Goal: Information Seeking & Learning: Learn about a topic

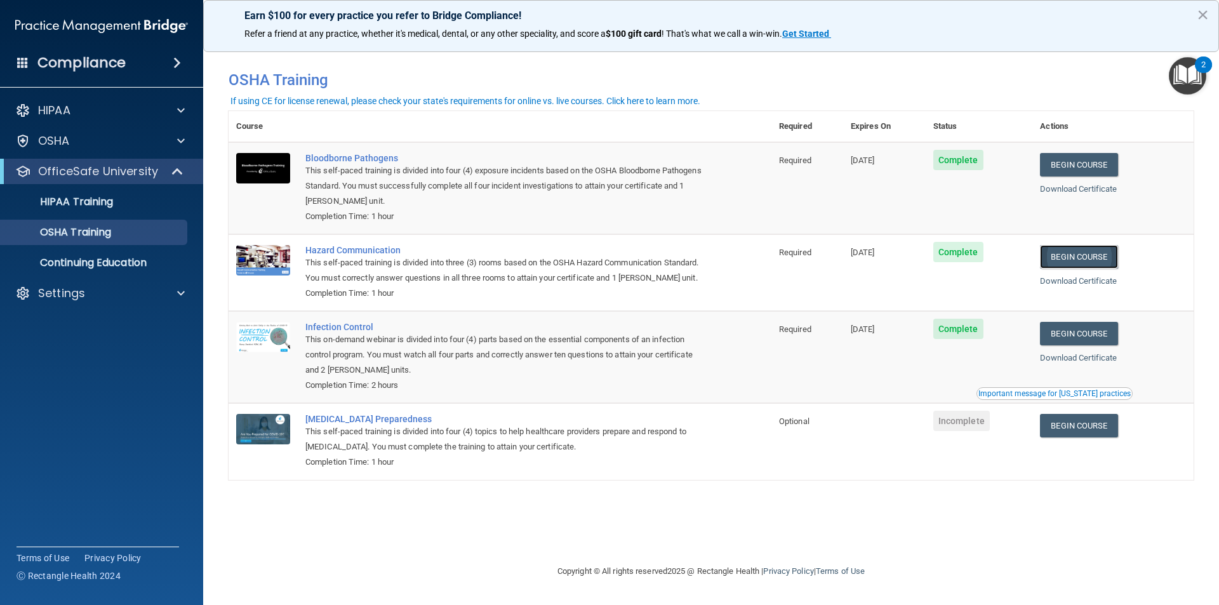
click at [1097, 255] on link "Begin Course" at bounding box center [1078, 256] width 77 height 23
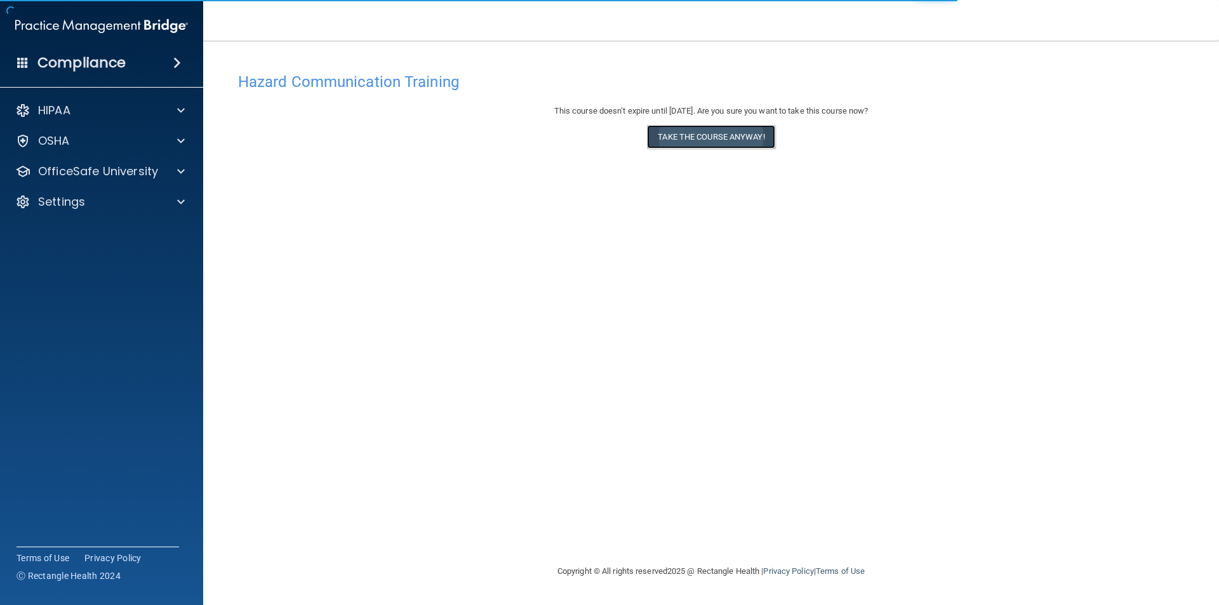
click at [712, 133] on button "Take the course anyway!" at bounding box center [711, 136] width 128 height 23
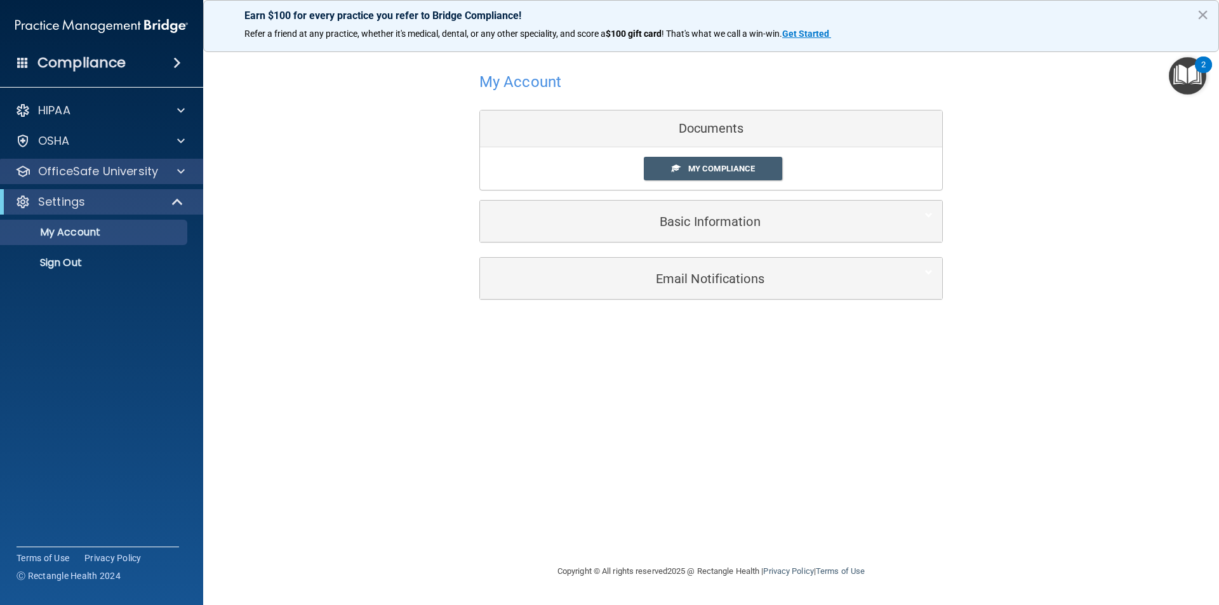
click at [195, 180] on div "OfficeSafe University" at bounding box center [102, 171] width 204 height 25
click at [185, 173] on div at bounding box center [179, 171] width 32 height 15
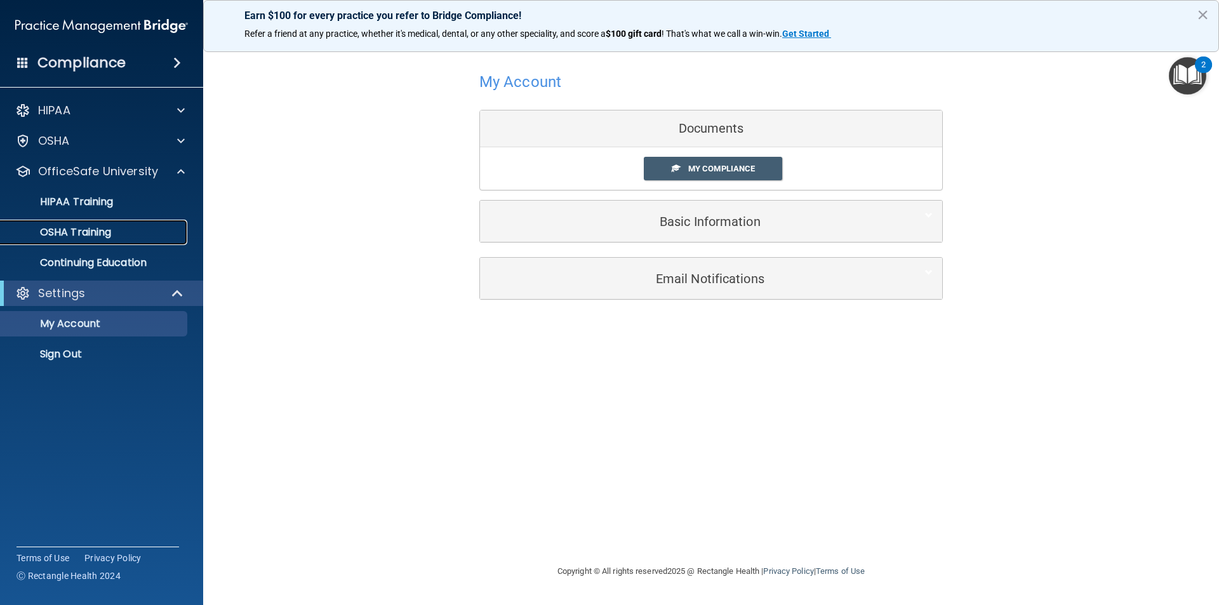
click at [71, 222] on link "OSHA Training" at bounding box center [87, 232] width 200 height 25
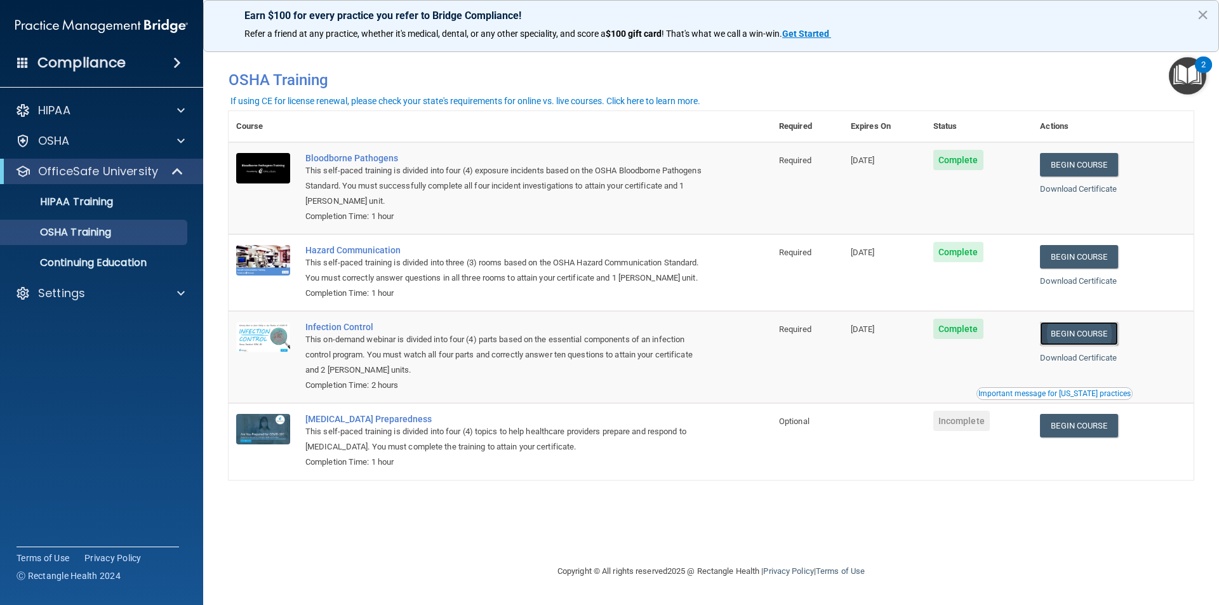
click at [1082, 337] on link "Begin Course" at bounding box center [1078, 333] width 77 height 23
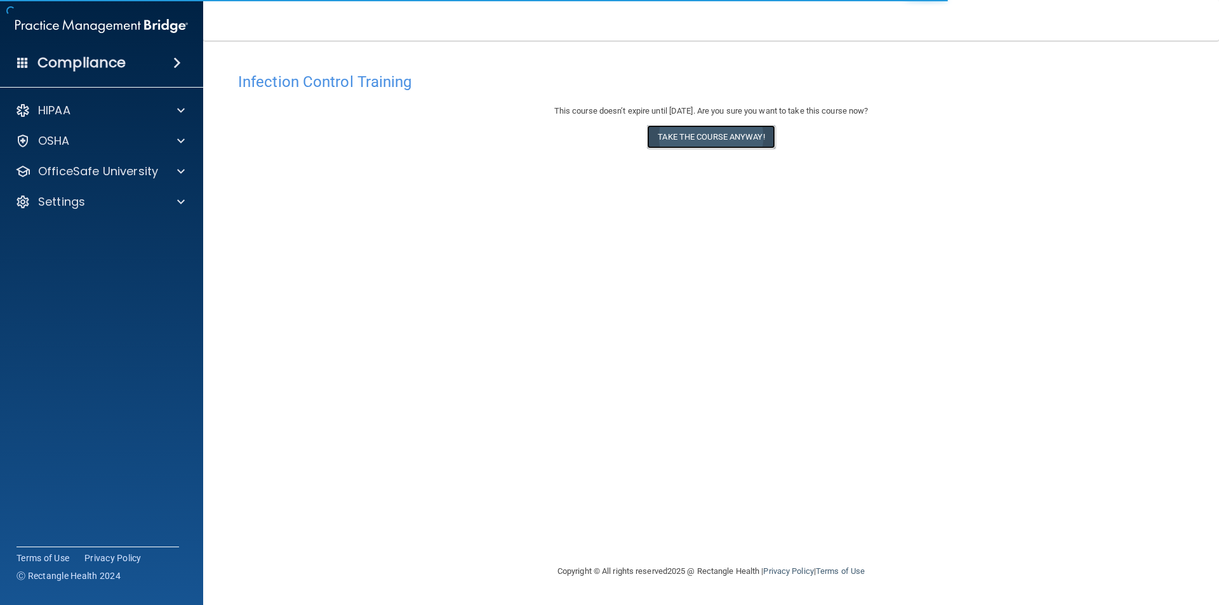
click at [751, 138] on button "Take the course anyway!" at bounding box center [711, 136] width 128 height 23
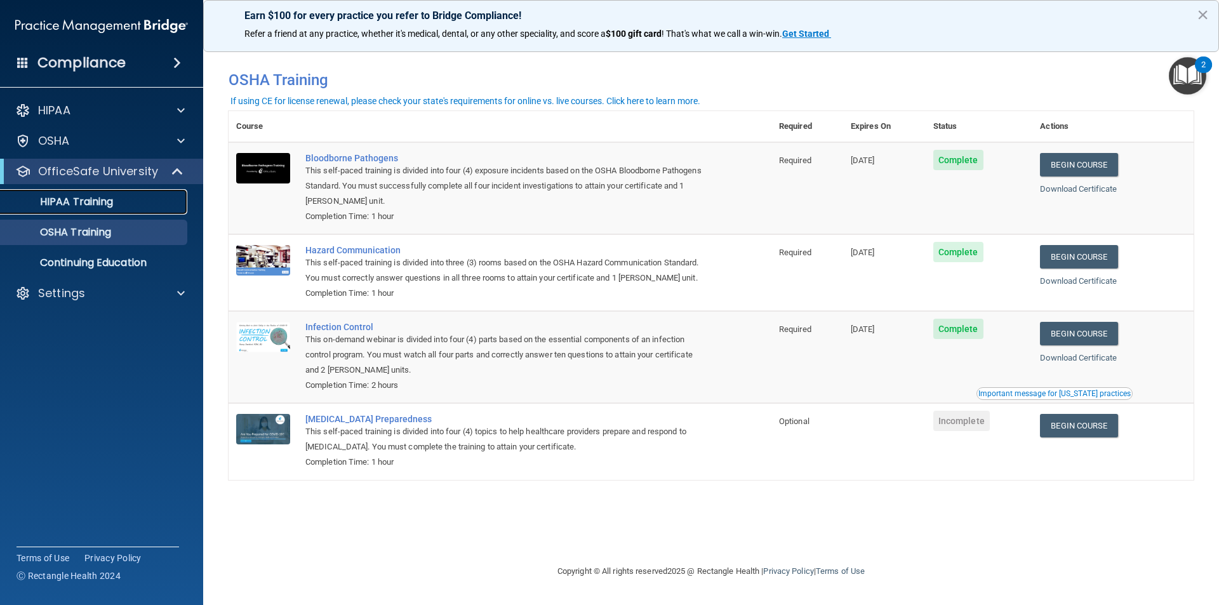
click at [88, 196] on p "HIPAA Training" at bounding box center [60, 202] width 105 height 13
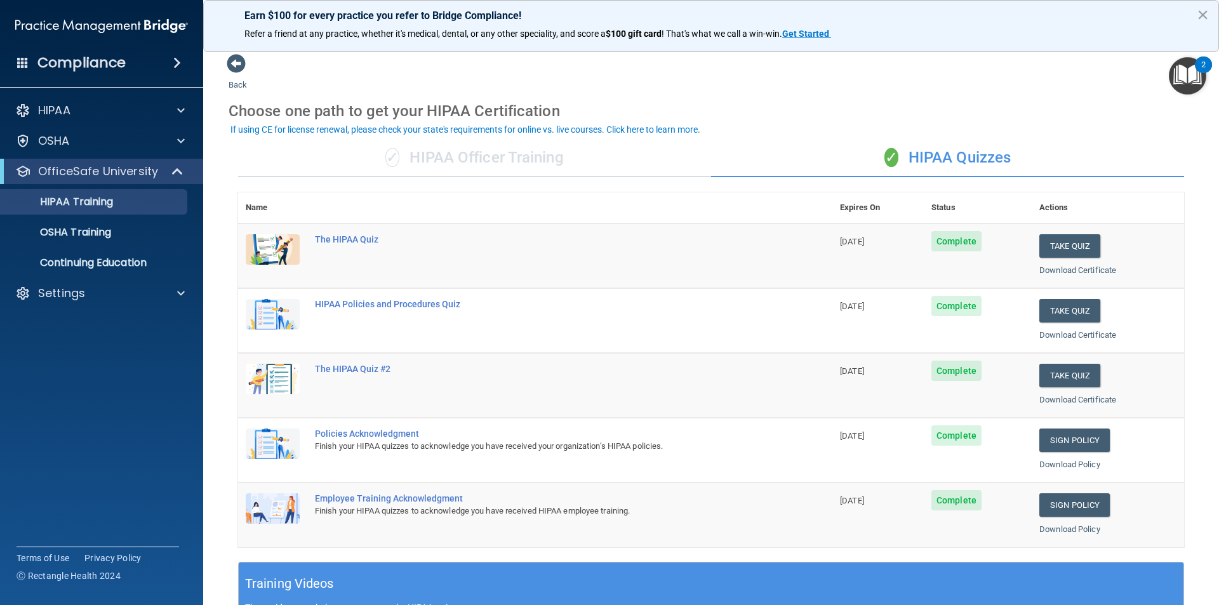
click at [483, 147] on div "✓ HIPAA Officer Training" at bounding box center [474, 158] width 473 height 38
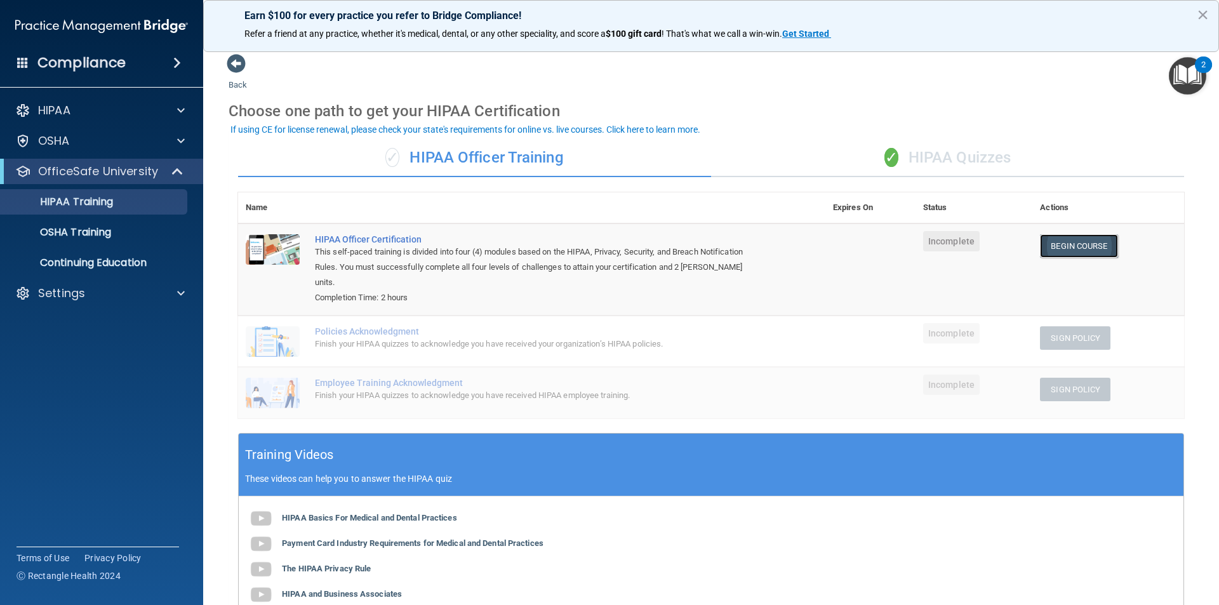
click at [1099, 252] on link "Begin Course" at bounding box center [1078, 245] width 77 height 23
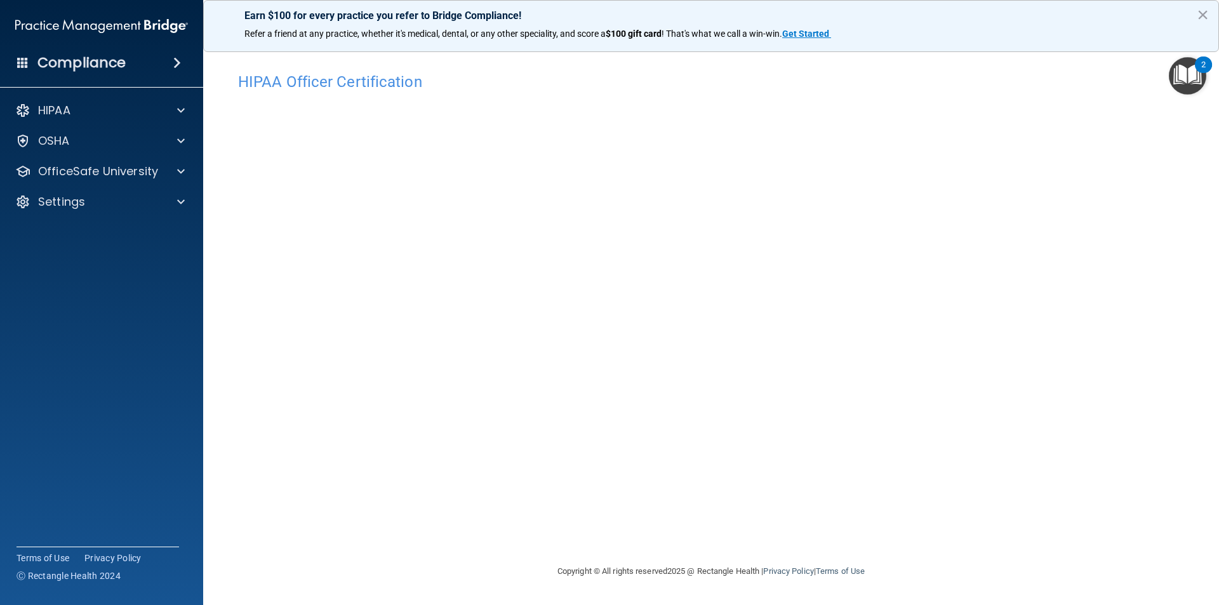
click at [349, 89] on h4 "HIPAA Officer Certification" at bounding box center [711, 82] width 946 height 17
click at [182, 166] on span at bounding box center [181, 171] width 8 height 15
click at [128, 204] on div "HIPAA Training" at bounding box center [94, 202] width 173 height 13
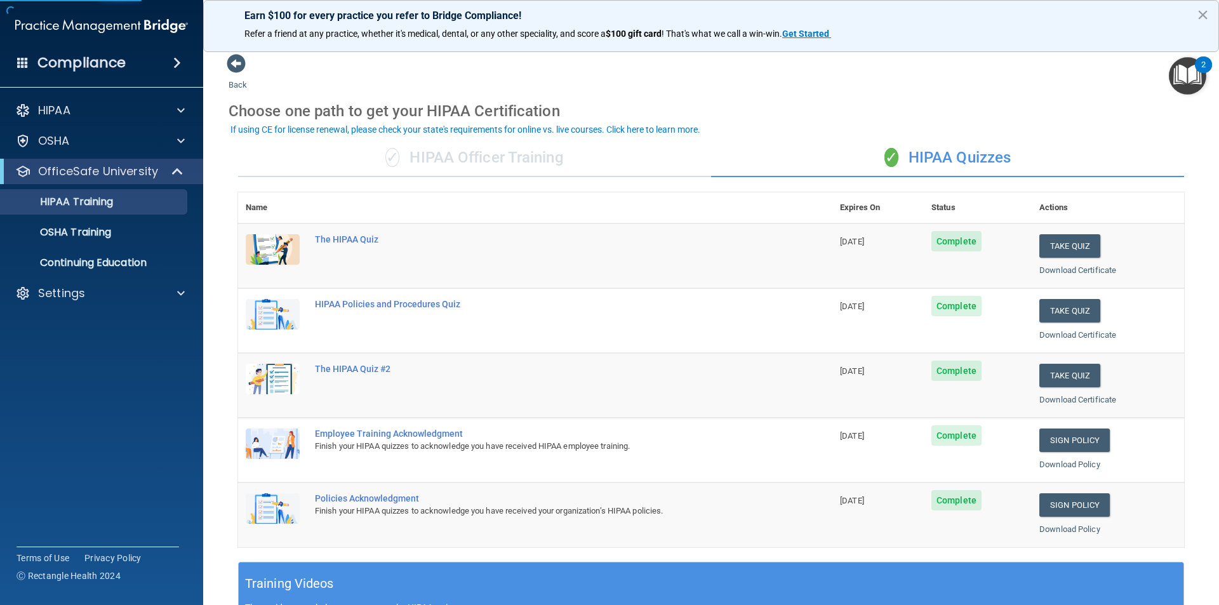
click at [482, 149] on div "✓ HIPAA Officer Training" at bounding box center [474, 158] width 473 height 38
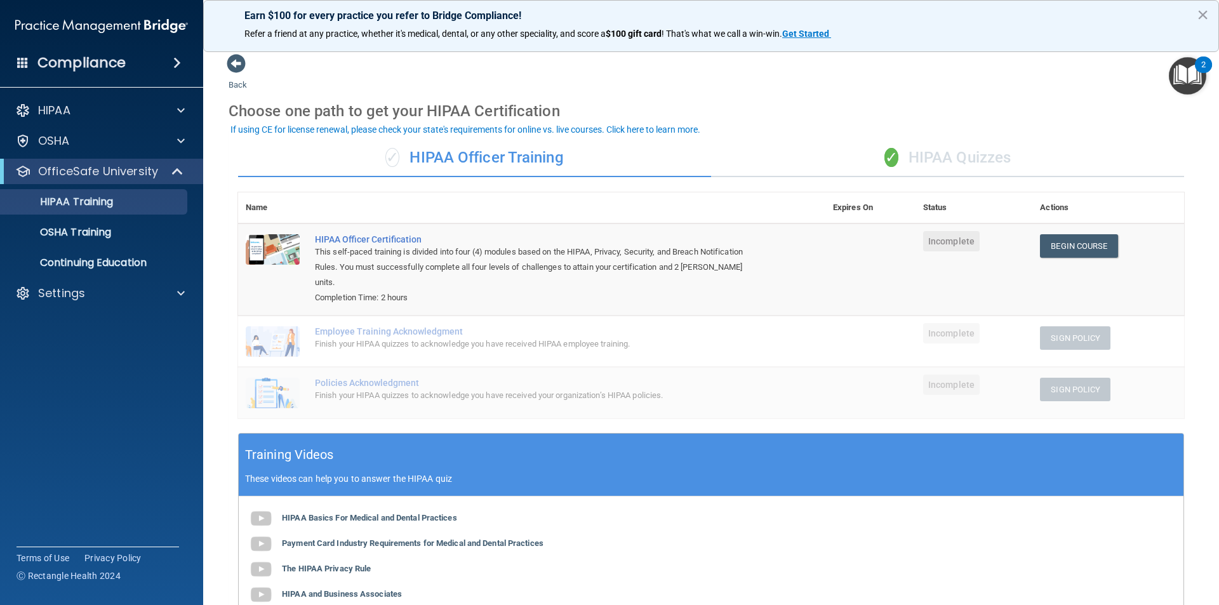
click at [949, 244] on span "Incomplete" at bounding box center [951, 241] width 57 height 20
click at [690, 254] on div "This self-paced training is divided into four (4) modules based on the HIPAA, P…" at bounding box center [538, 268] width 447 height 46
click at [377, 254] on div "This self-paced training is divided into four (4) modules based on the HIPAA, P…" at bounding box center [538, 268] width 447 height 46
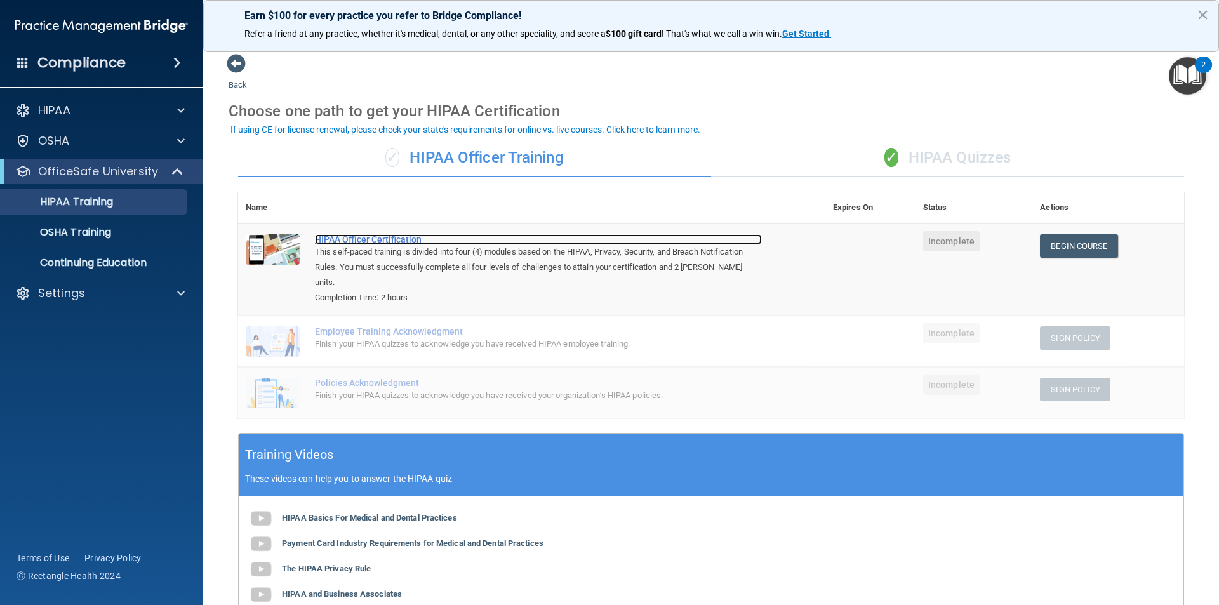
click at [346, 235] on div "HIPAA Officer Certification" at bounding box center [538, 239] width 447 height 10
